Goal: Task Accomplishment & Management: Use online tool/utility

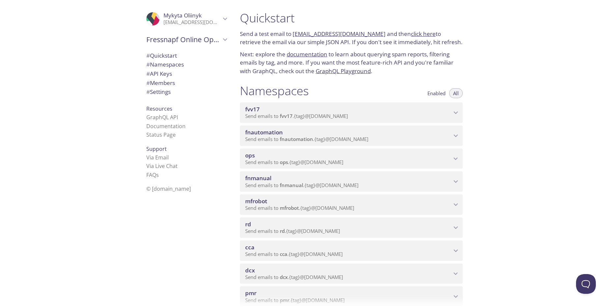
click at [405, 184] on p "Send emails to fnmanual . {tag} @[DOMAIN_NAME]" at bounding box center [348, 185] width 206 height 7
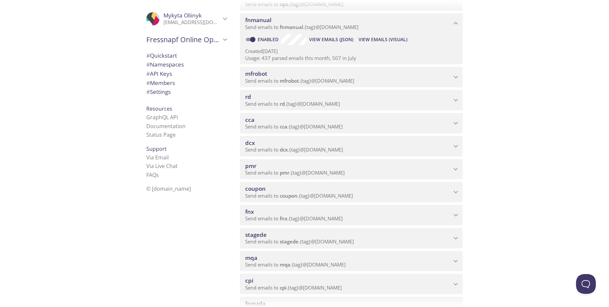
scroll to position [40, 0]
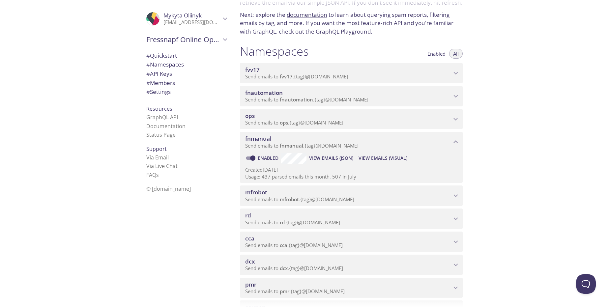
click at [392, 160] on span "View Emails (Visual)" at bounding box center [382, 158] width 49 height 8
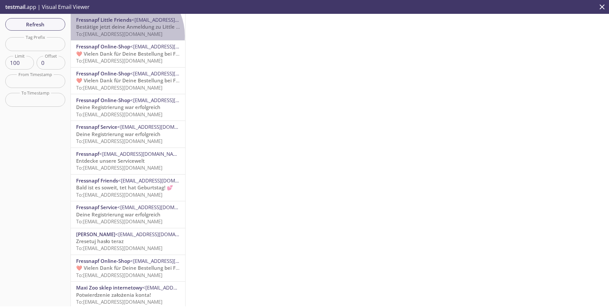
click at [126, 36] on span "To: [EMAIL_ADDRESS][DOMAIN_NAME]" at bounding box center [119, 34] width 86 height 7
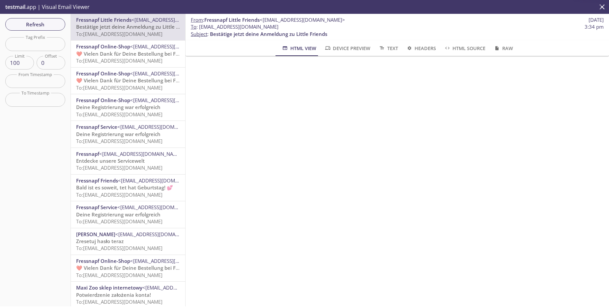
scroll to position [79, 0]
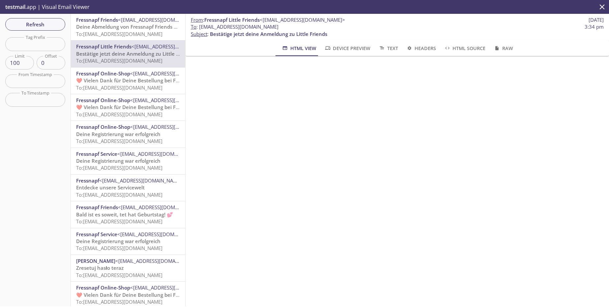
click at [352, 51] on span "Device Preview" at bounding box center [347, 48] width 46 height 8
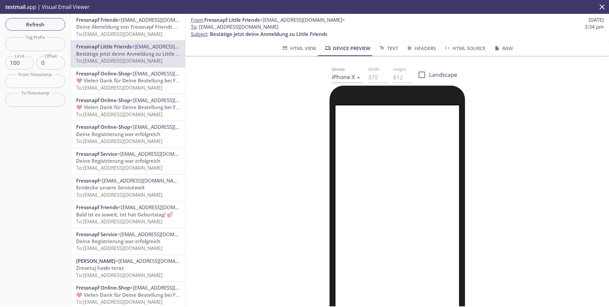
click at [386, 54] on button "Text" at bounding box center [387, 48] width 27 height 16
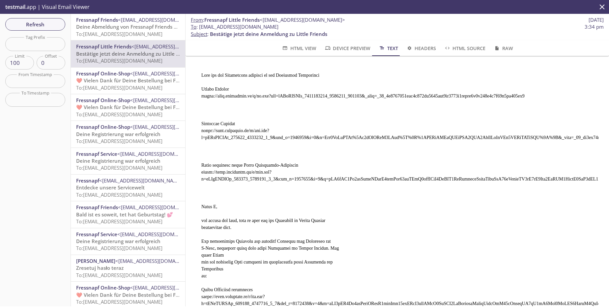
scroll to position [0, 0]
click at [424, 50] on span "Headers" at bounding box center [421, 48] width 30 height 8
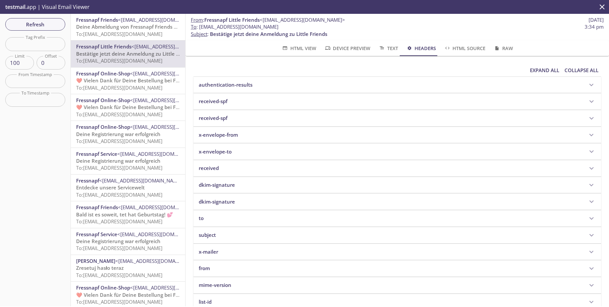
click at [458, 50] on span "HTML Source" at bounding box center [465, 48] width 42 height 8
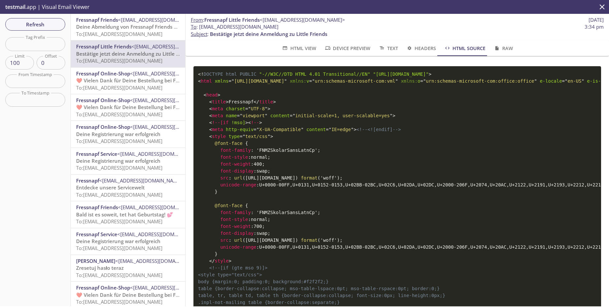
click at [511, 51] on button "Raw" at bounding box center [502, 48] width 27 height 16
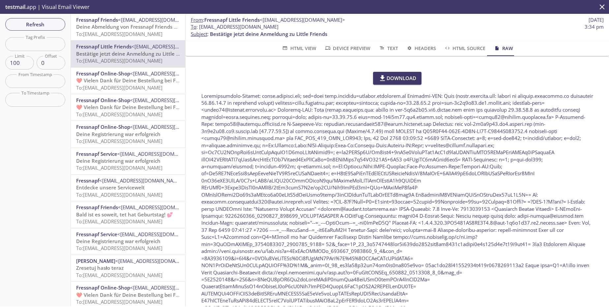
click at [306, 51] on span "HTML View" at bounding box center [298, 48] width 35 height 8
